Goal: Navigation & Orientation: Find specific page/section

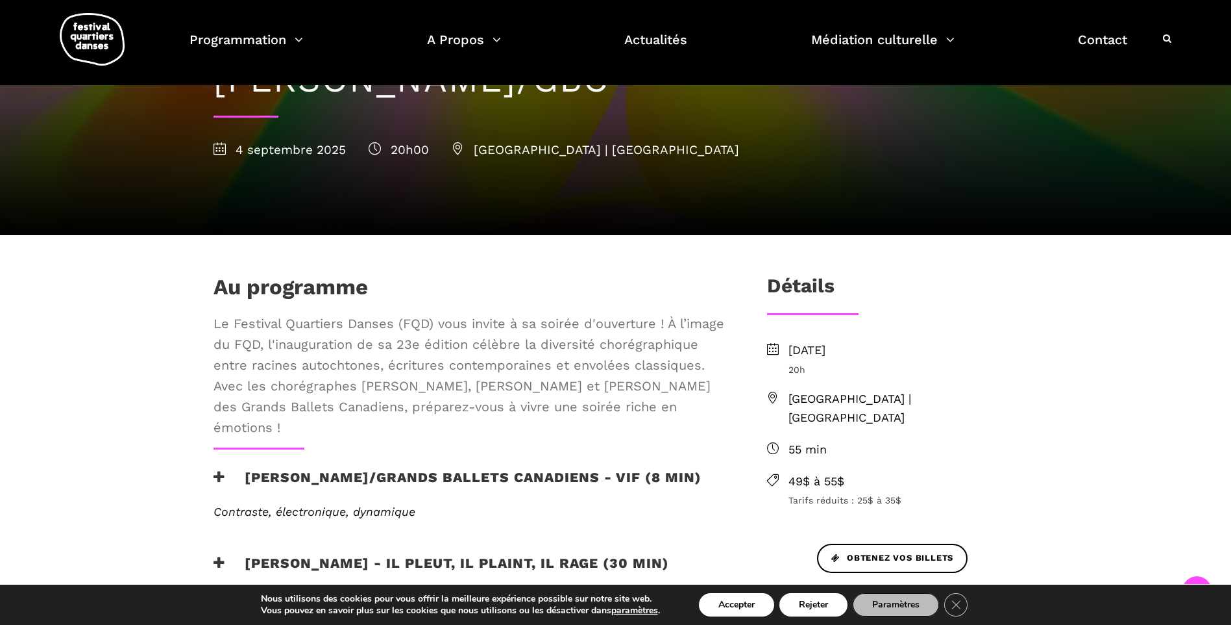
scroll to position [325, 0]
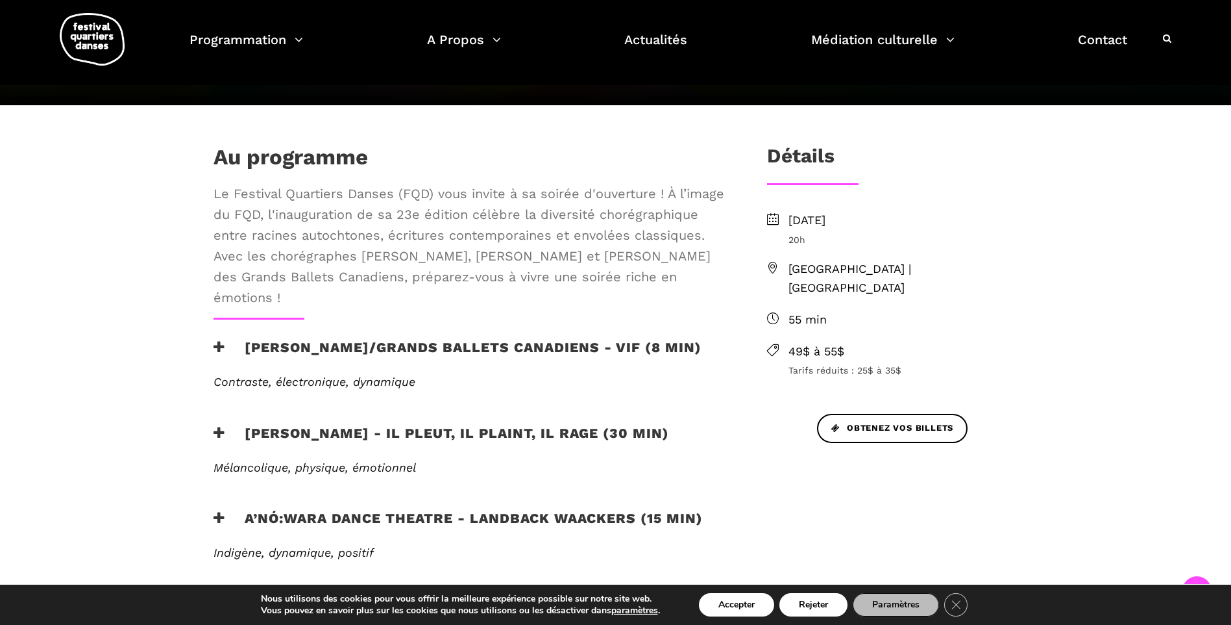
drag, startPoint x: 773, startPoint y: 218, endPoint x: 780, endPoint y: 217, distance: 7.8
click at [773, 218] on icon at bounding box center [773, 219] width 12 height 12
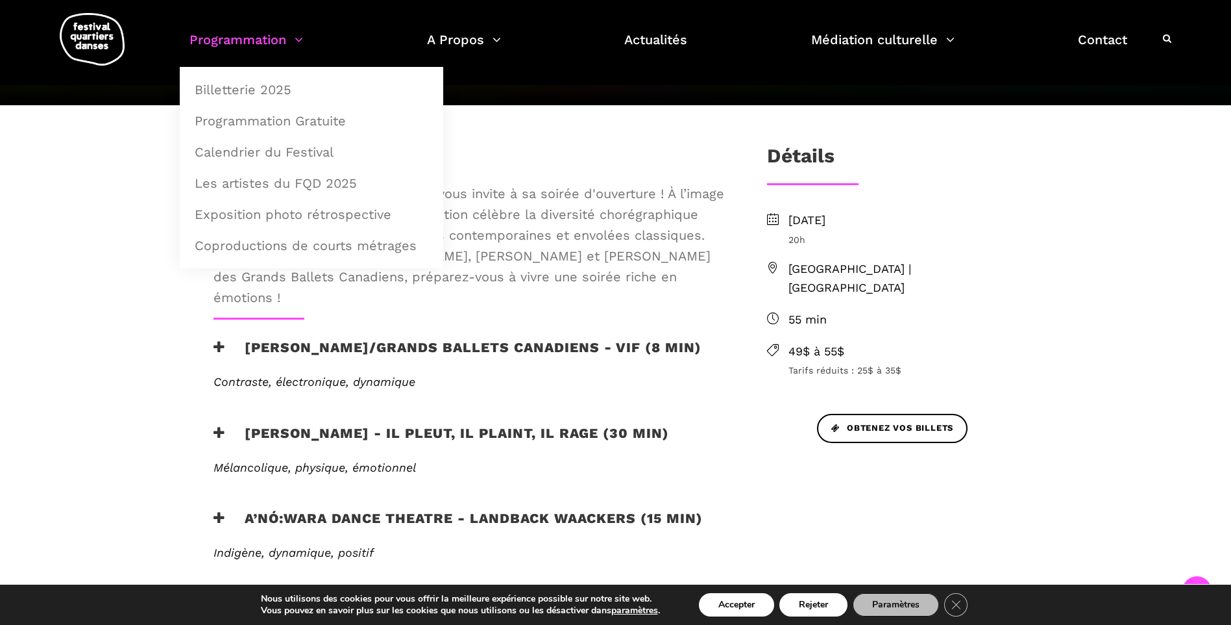
click at [245, 39] on link "Programmation" at bounding box center [247, 48] width 114 height 38
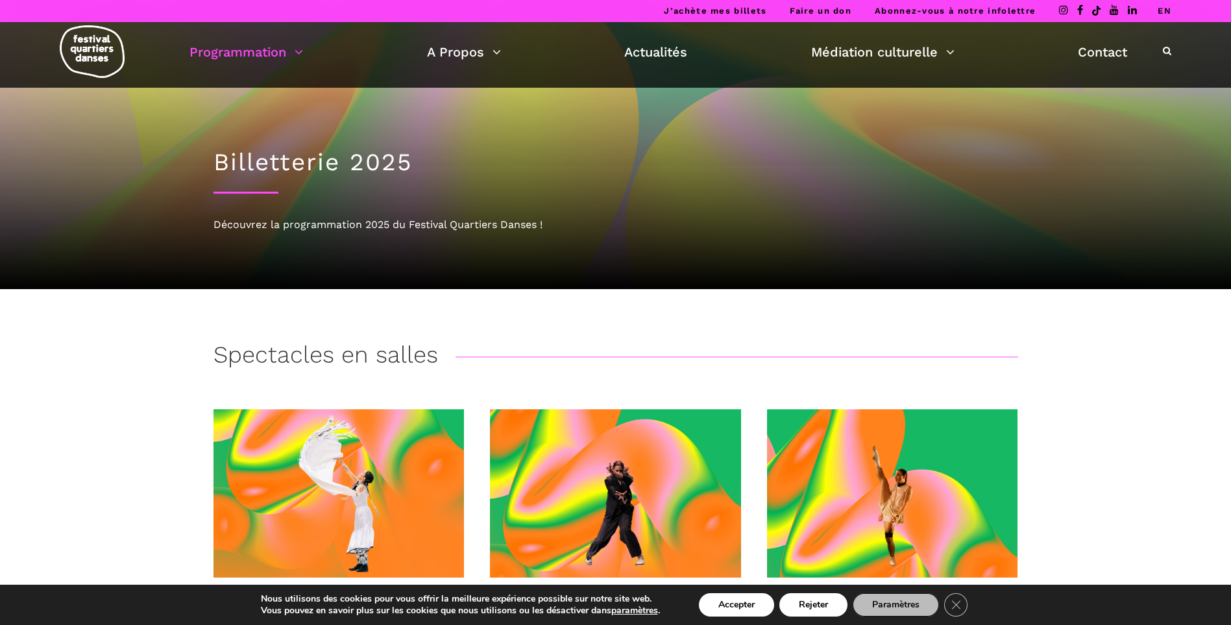
click at [1165, 12] on link "EN" at bounding box center [1165, 11] width 14 height 10
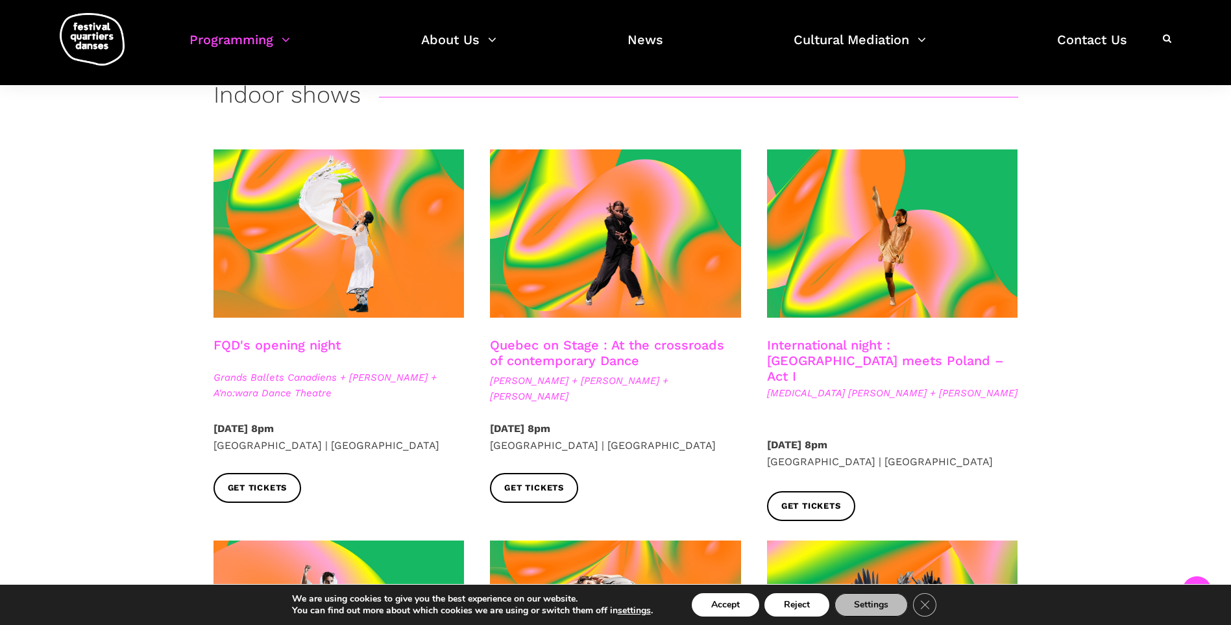
scroll to position [325, 0]
